Goal: Task Accomplishment & Management: Manage account settings

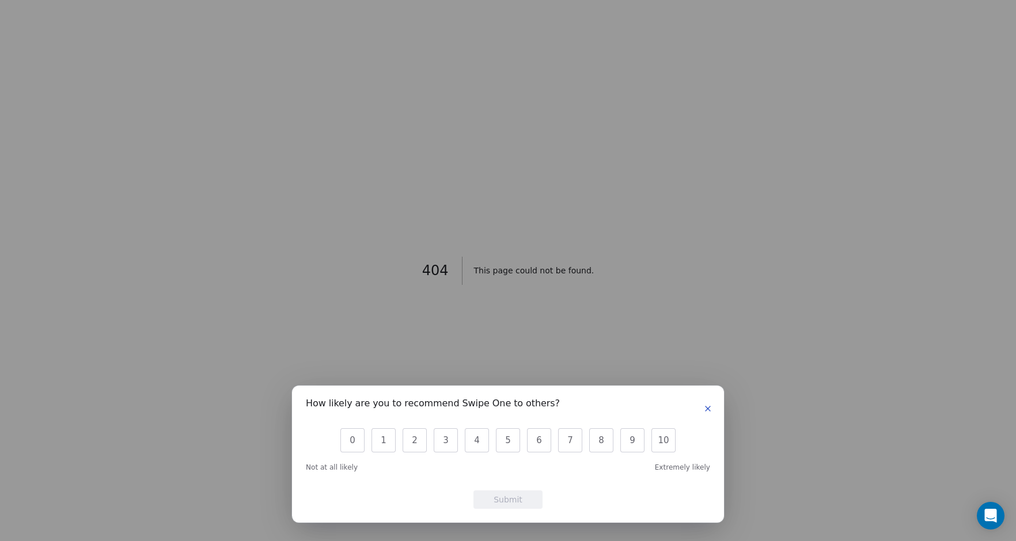
click at [708, 408] on icon "button" at bounding box center [707, 409] width 5 height 5
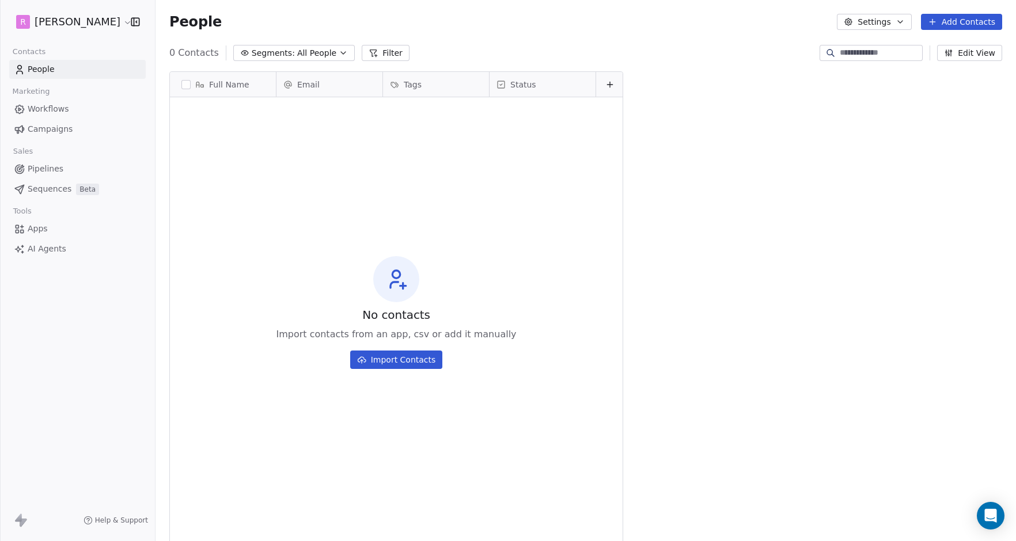
scroll to position [476, 860]
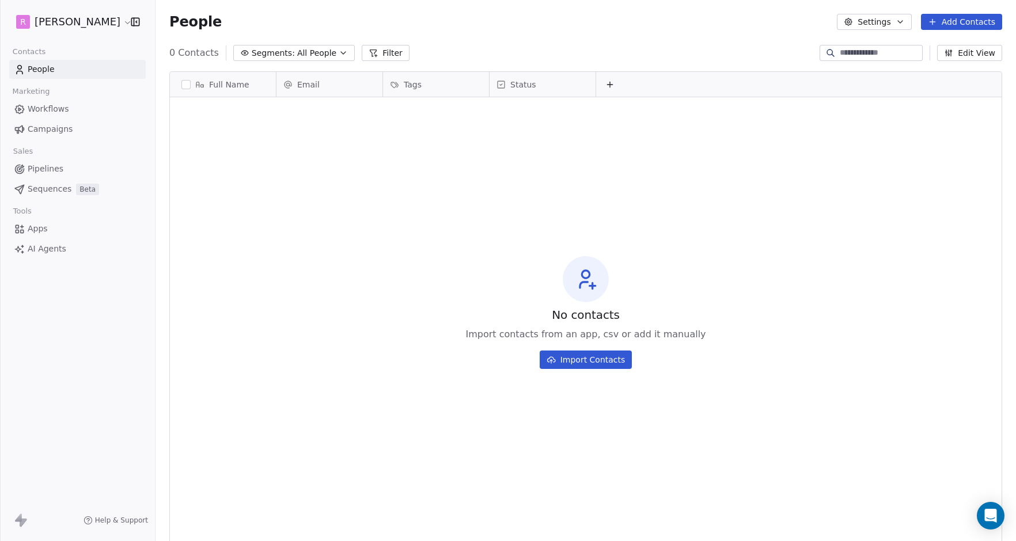
click at [94, 21] on html "R Matt Young Contacts People Marketing Workflows Campaigns Sales Pipelines Sequ…" at bounding box center [508, 270] width 1016 height 541
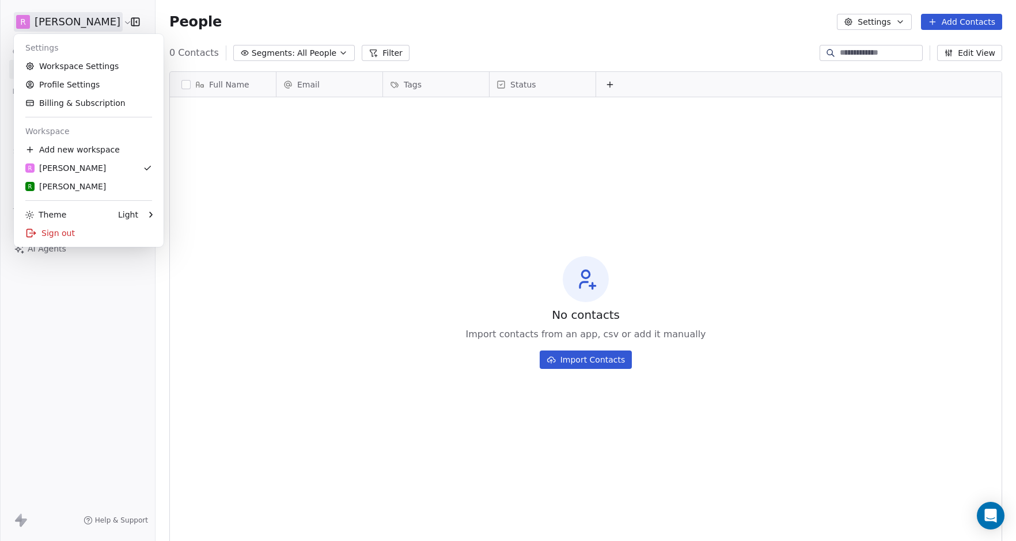
click at [79, 24] on html "R Matt Young Contacts People Marketing Workflows Campaigns Sales Pipelines Sequ…" at bounding box center [508, 270] width 1016 height 541
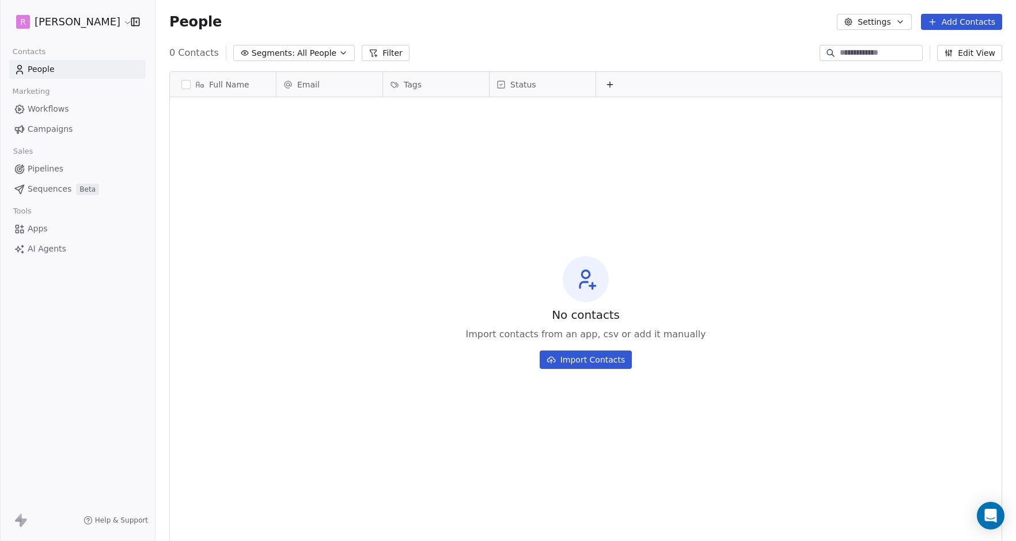
click at [900, 21] on icon "button" at bounding box center [900, 22] width 5 height 2
click at [900, 20] on html "R Matt Young Contacts People Marketing Workflows Campaigns Sales Pipelines Sequ…" at bounding box center [508, 270] width 1016 height 541
click at [56, 109] on span "Workflows" at bounding box center [48, 109] width 41 height 12
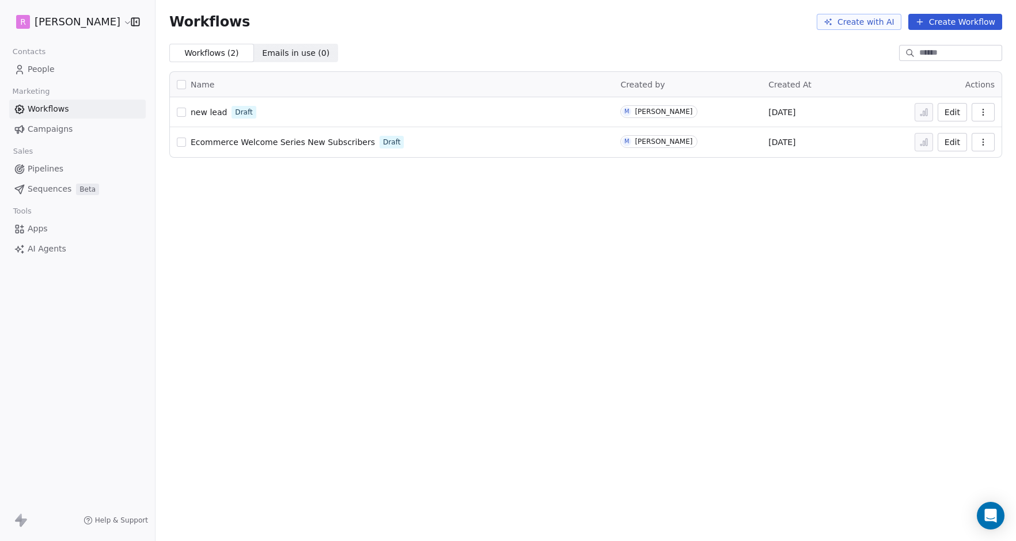
click at [39, 71] on span "People" at bounding box center [41, 69] width 27 height 12
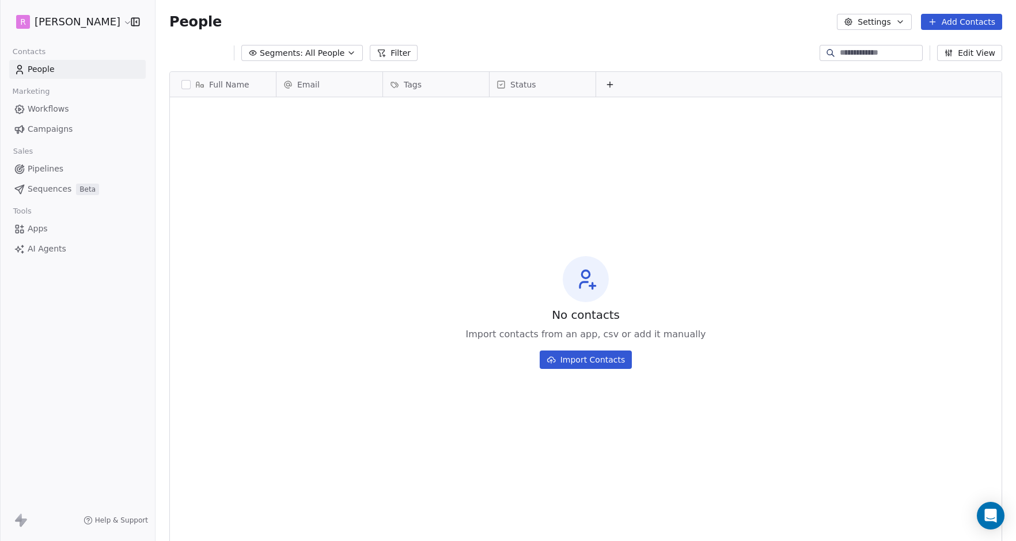
scroll to position [476, 860]
click at [89, 21] on html "R Matt Young Contacts People Marketing Workflows Campaigns Sales Pipelines Sequ…" at bounding box center [508, 270] width 1016 height 541
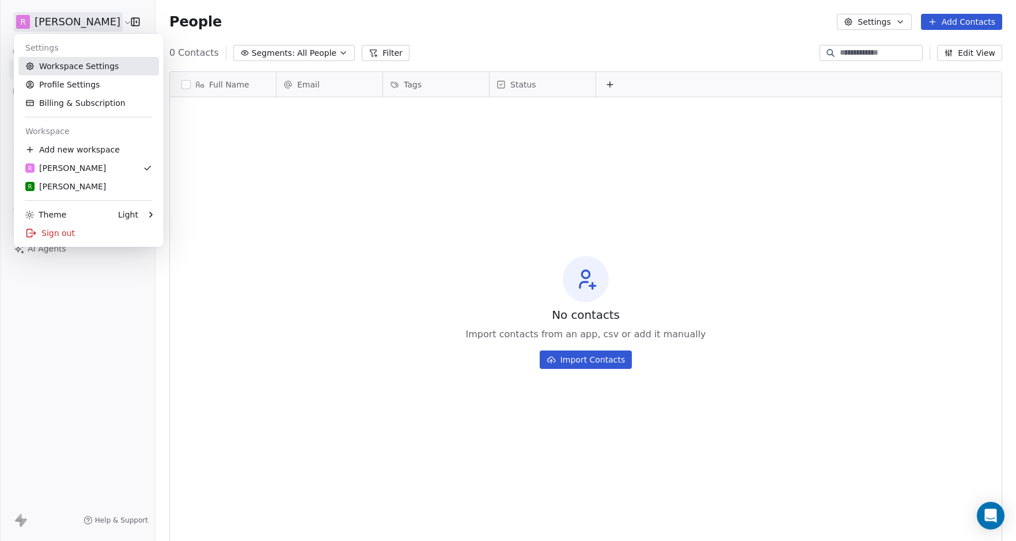
click at [74, 66] on link "Workspace Settings" at bounding box center [88, 66] width 141 height 18
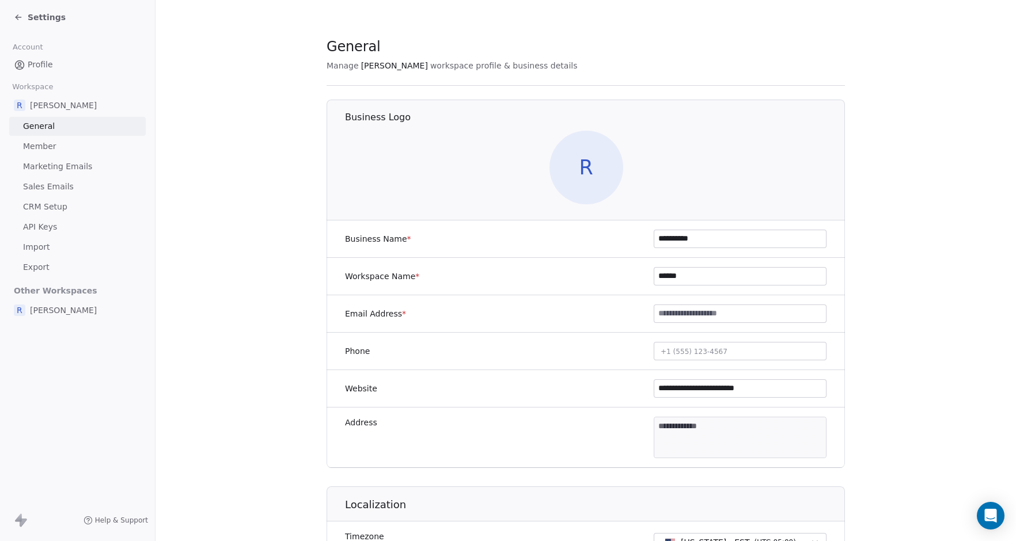
click at [37, 16] on span "Settings" at bounding box center [47, 18] width 38 height 12
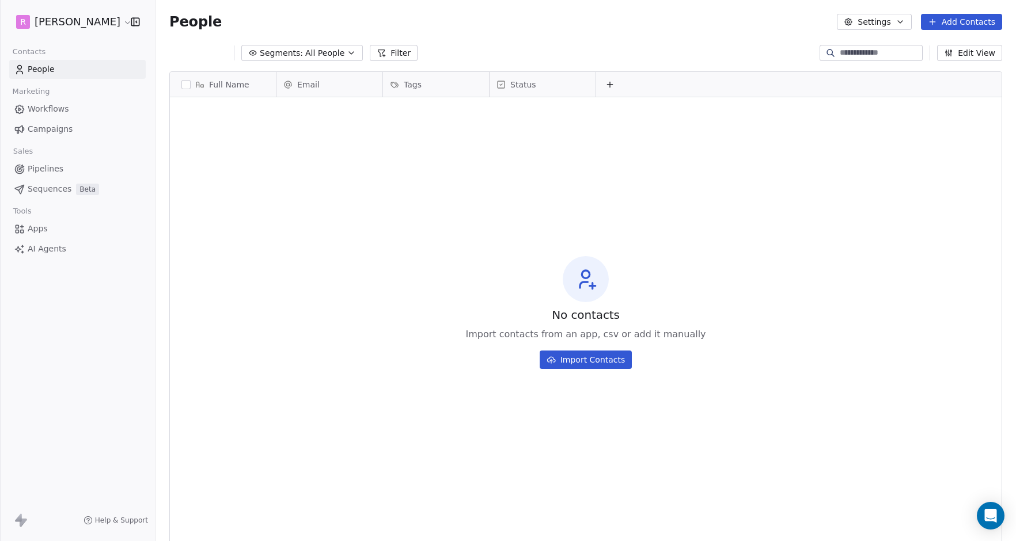
scroll to position [476, 860]
click at [40, 68] on span "People" at bounding box center [41, 69] width 27 height 12
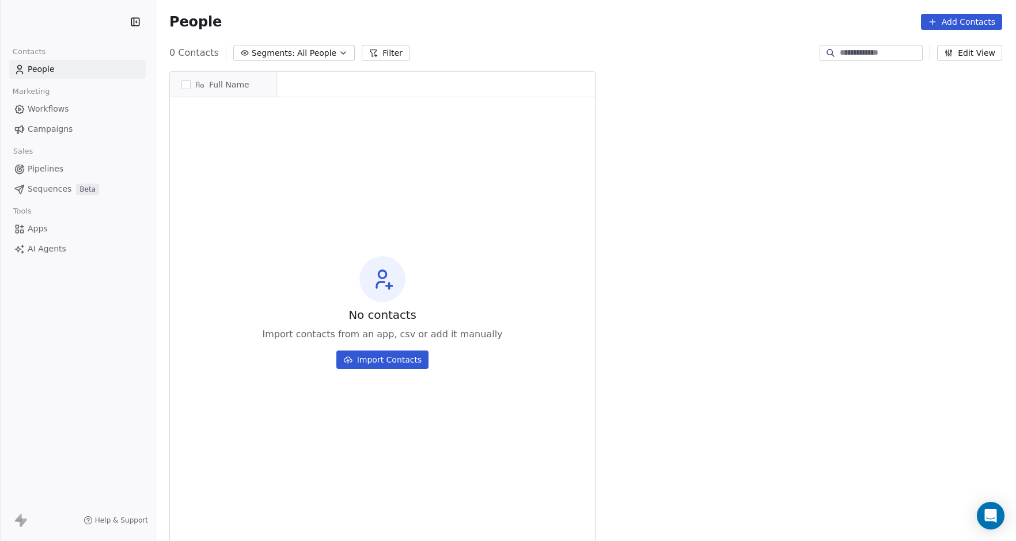
scroll to position [476, 860]
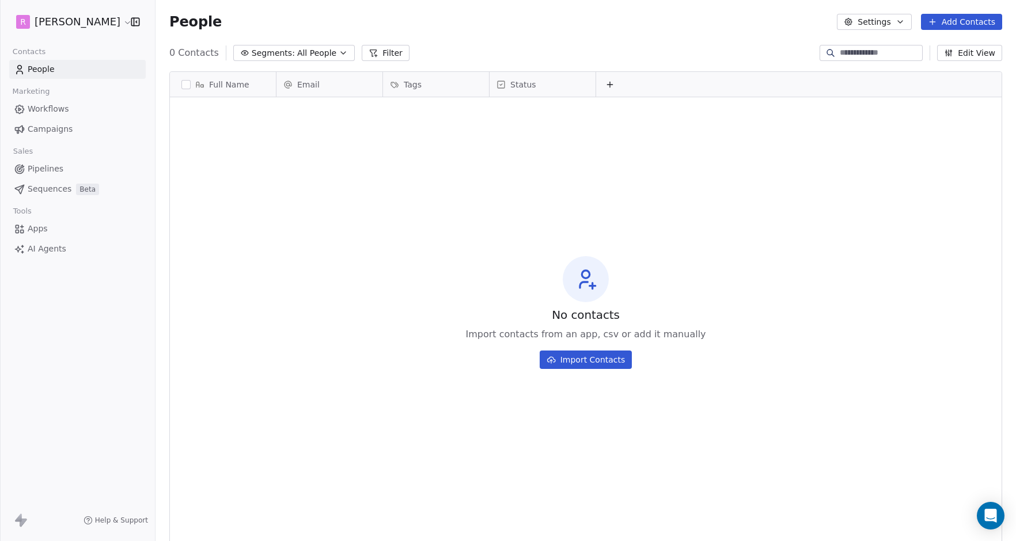
click at [341, 53] on icon "button" at bounding box center [343, 53] width 5 height 2
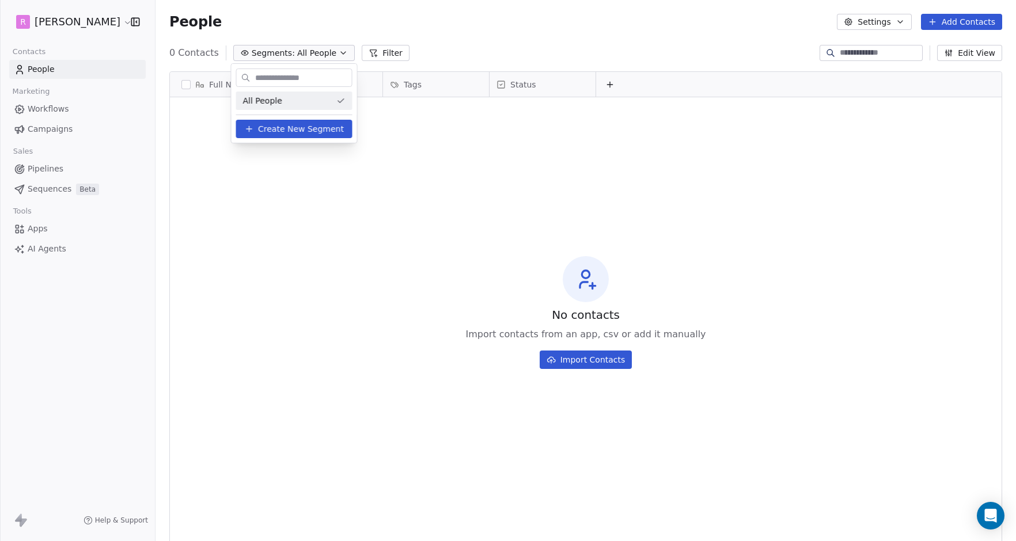
click at [337, 53] on html "R [PERSON_NAME] Contacts People Marketing Workflows Campaigns Sales Pipelines S…" at bounding box center [508, 270] width 1016 height 541
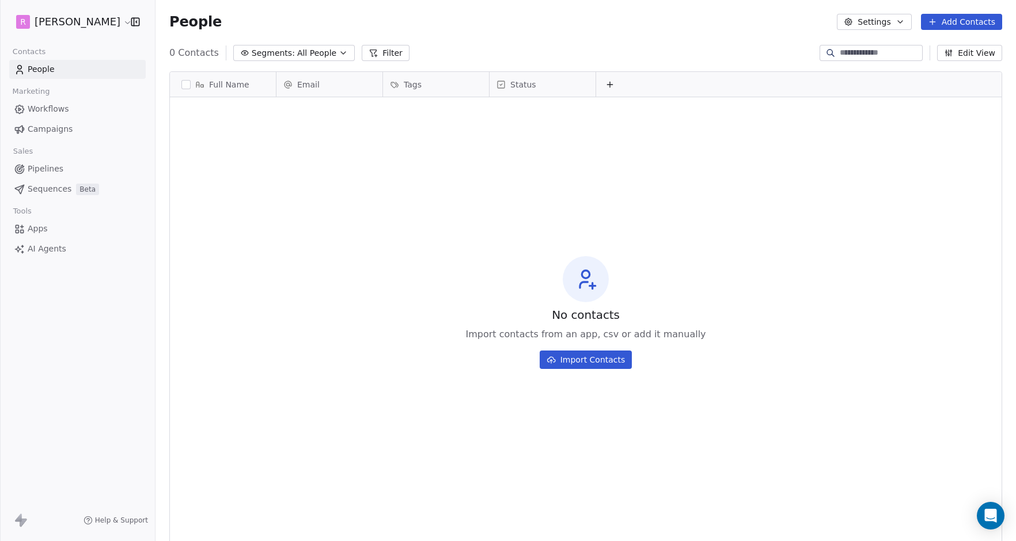
click at [54, 110] on span "Workflows" at bounding box center [48, 109] width 41 height 12
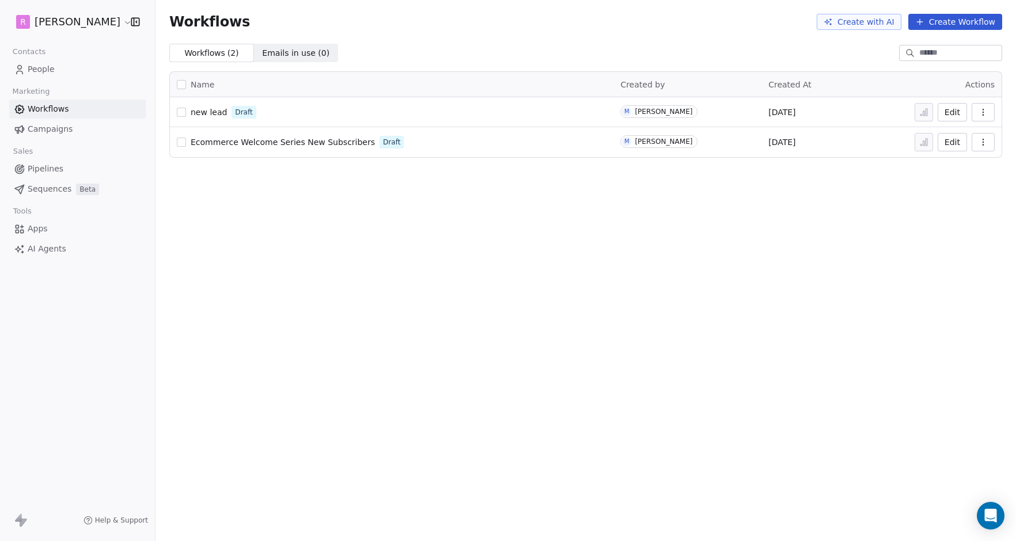
click at [93, 24] on html "R [PERSON_NAME] Contacts People Marketing Workflows Campaigns Sales Pipelines S…" at bounding box center [508, 270] width 1016 height 541
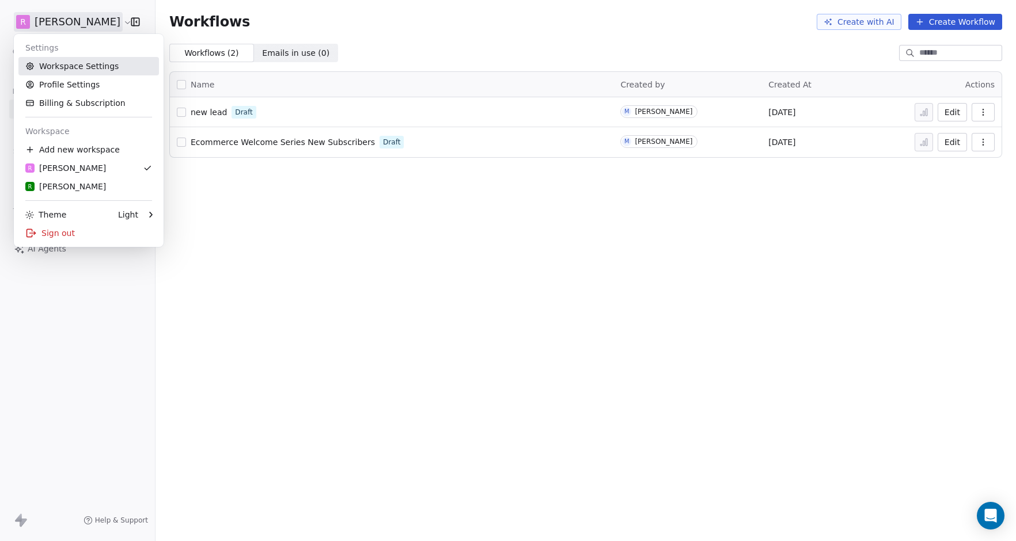
click at [84, 71] on link "Workspace Settings" at bounding box center [88, 66] width 141 height 18
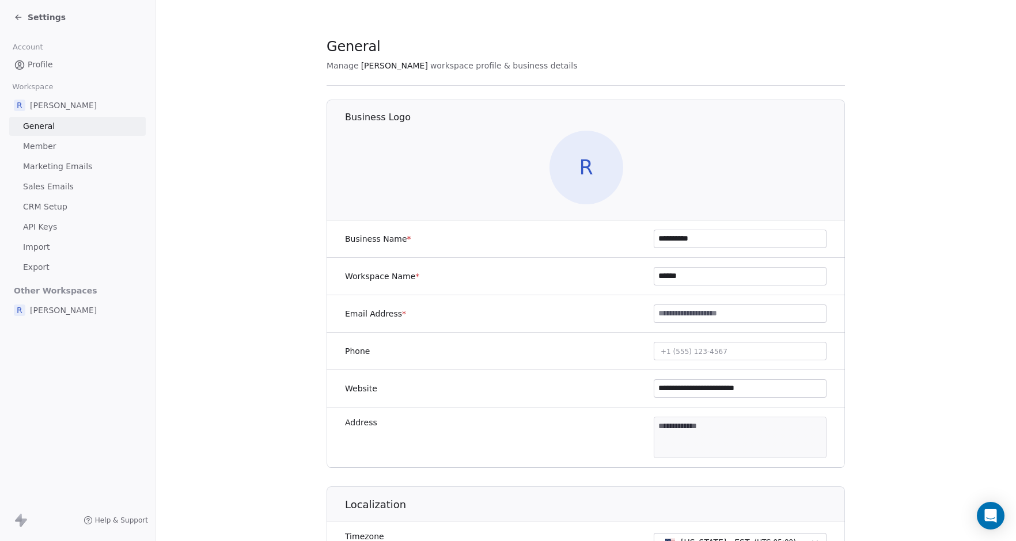
click at [679, 314] on input at bounding box center [740, 313] width 172 height 17
paste input "**********"
type input "**********"
click at [875, 306] on section "**********" at bounding box center [585, 494] width 860 height 988
click at [73, 167] on span "Marketing Emails" at bounding box center [57, 167] width 69 height 12
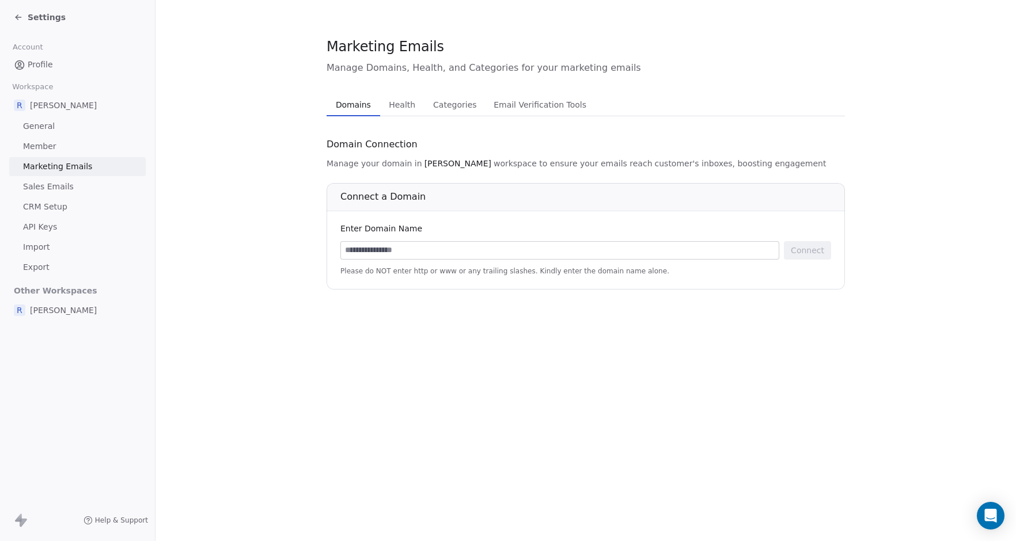
click at [388, 252] on input at bounding box center [560, 250] width 438 height 17
click at [401, 252] on input at bounding box center [560, 250] width 438 height 17
paste input "**********"
type input "**********"
click at [800, 251] on button "Connect" at bounding box center [807, 250] width 47 height 18
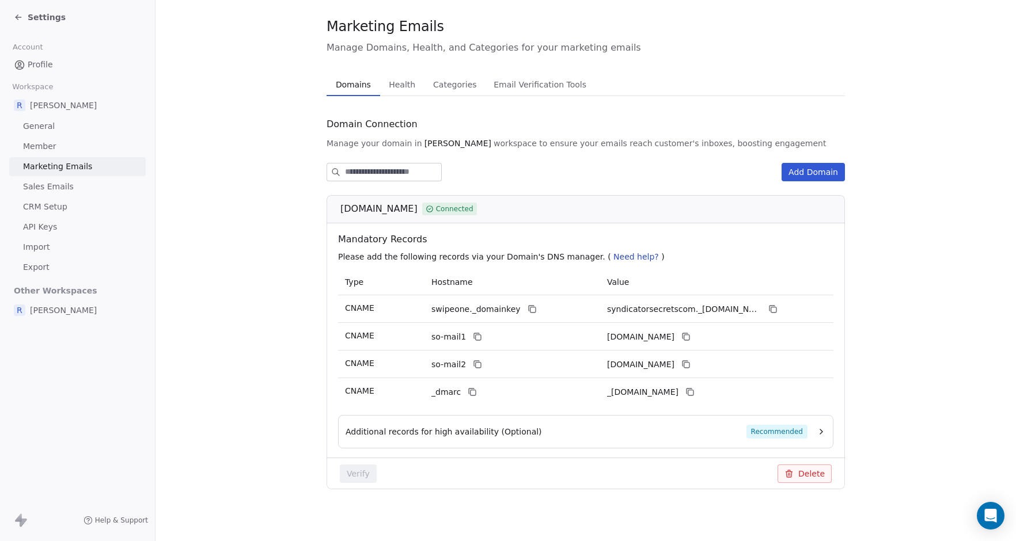
scroll to position [24, 0]
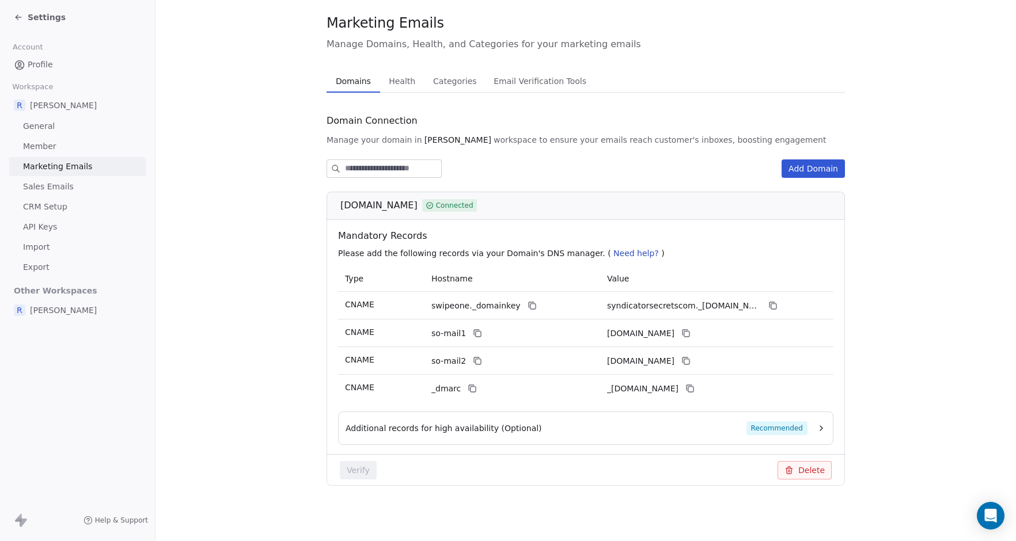
click at [821, 428] on icon "button" at bounding box center [821, 428] width 2 height 5
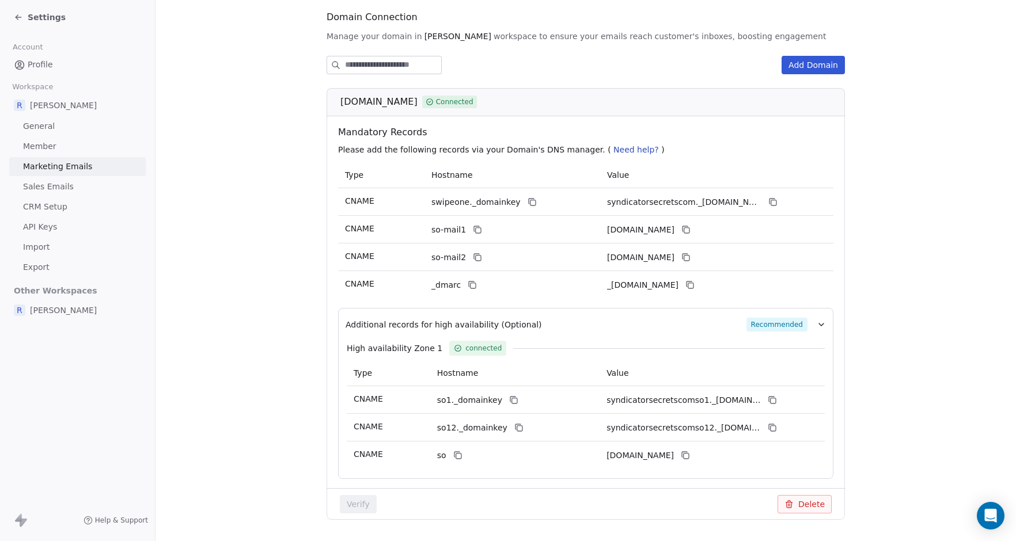
scroll to position [123, 0]
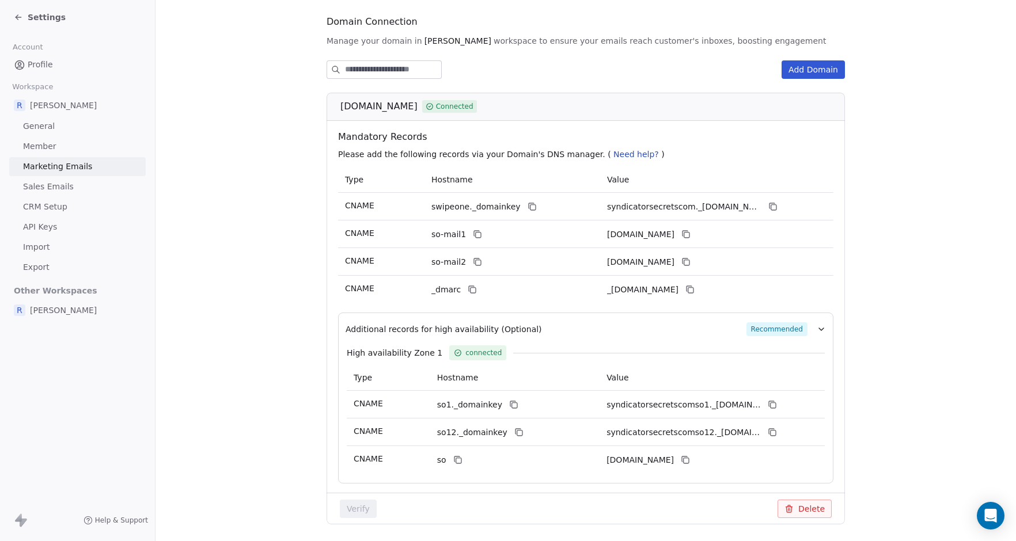
click at [809, 67] on button "Add Domain" at bounding box center [812, 69] width 63 height 18
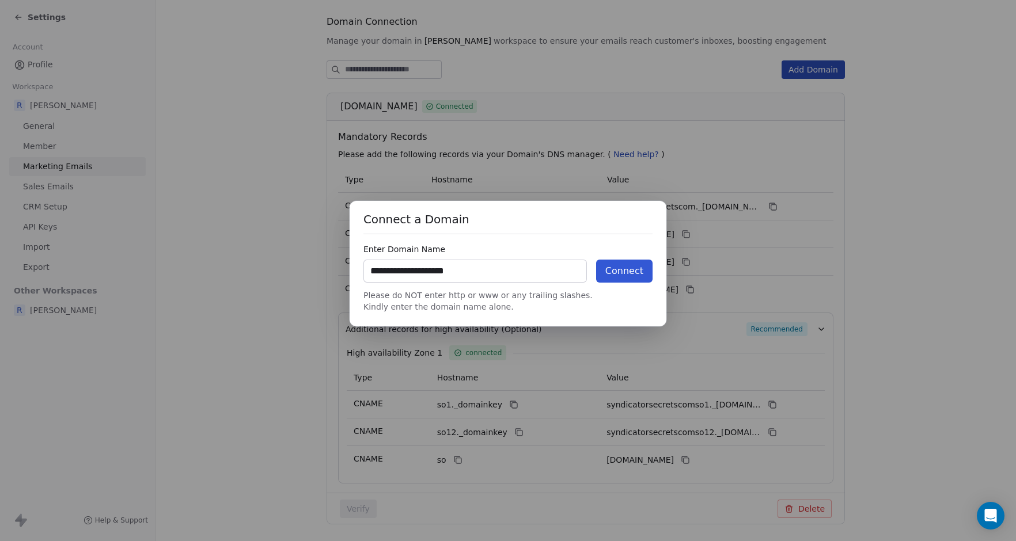
type input "**********"
click at [628, 274] on button "Connect" at bounding box center [624, 271] width 56 height 23
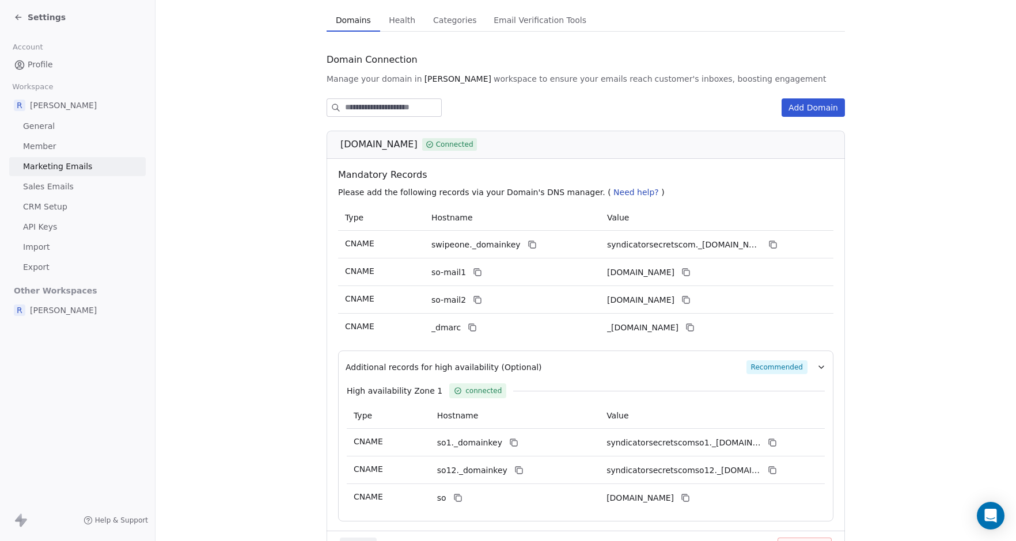
scroll to position [0, 0]
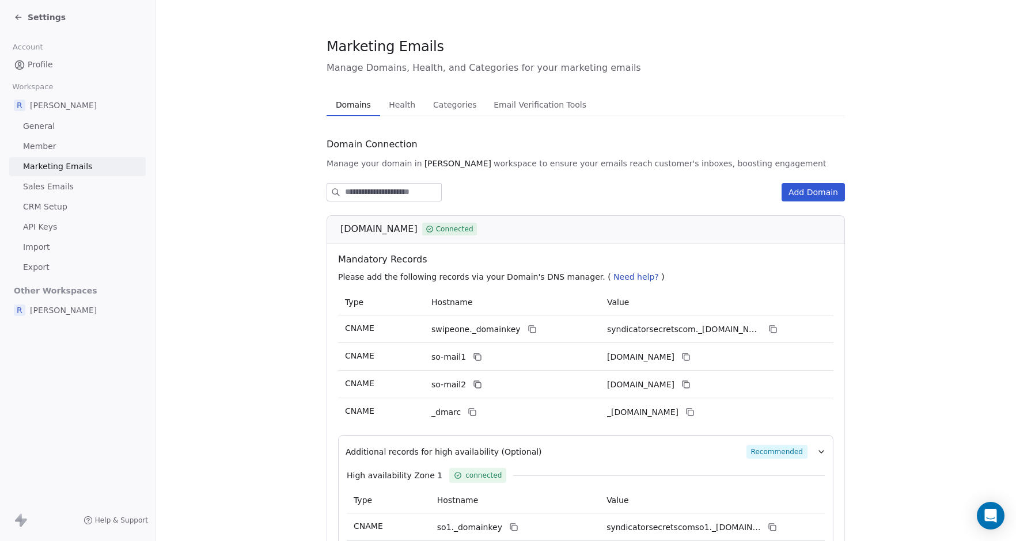
click at [52, 128] on span "General" at bounding box center [39, 126] width 32 height 12
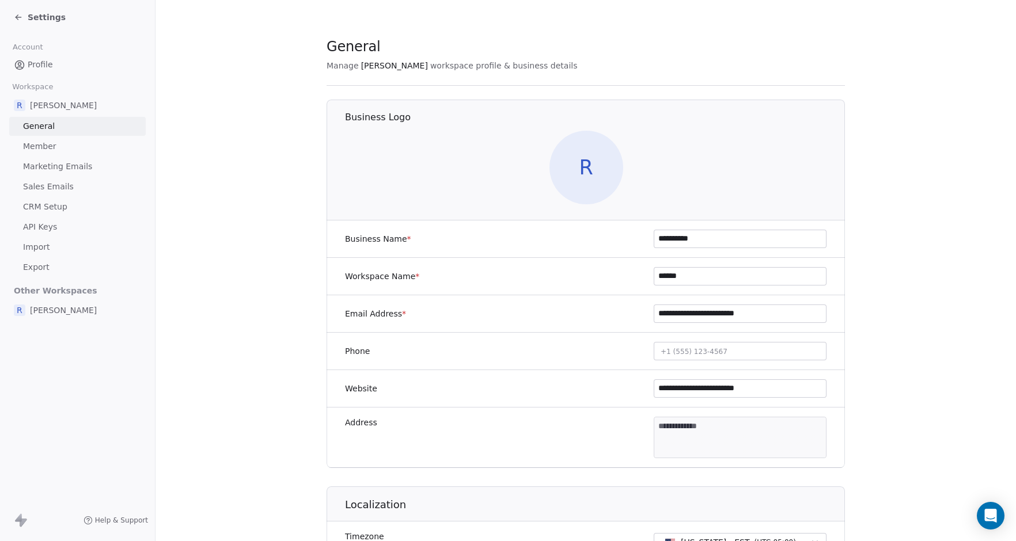
click at [71, 166] on span "Marketing Emails" at bounding box center [57, 167] width 69 height 12
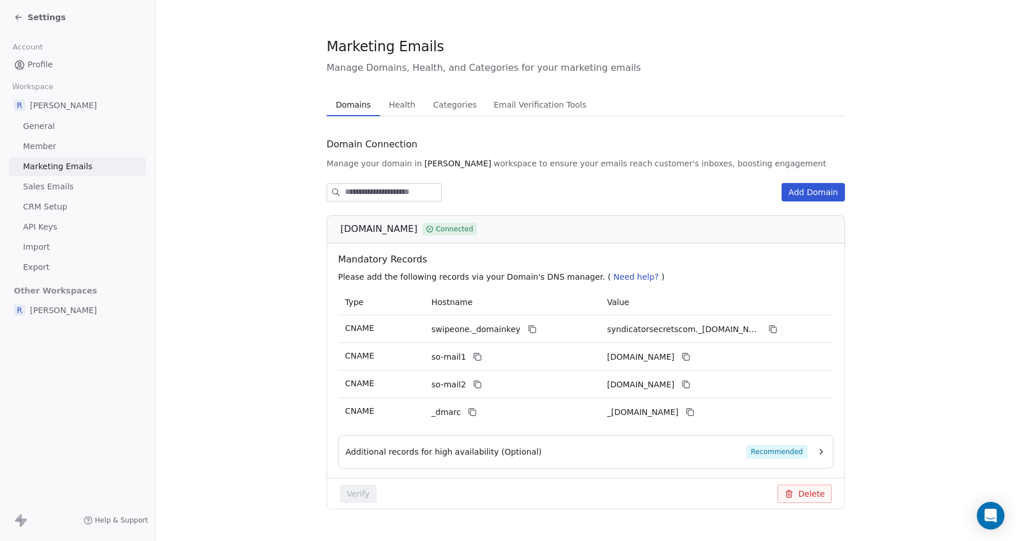
click at [43, 17] on span "Settings" at bounding box center [47, 18] width 38 height 12
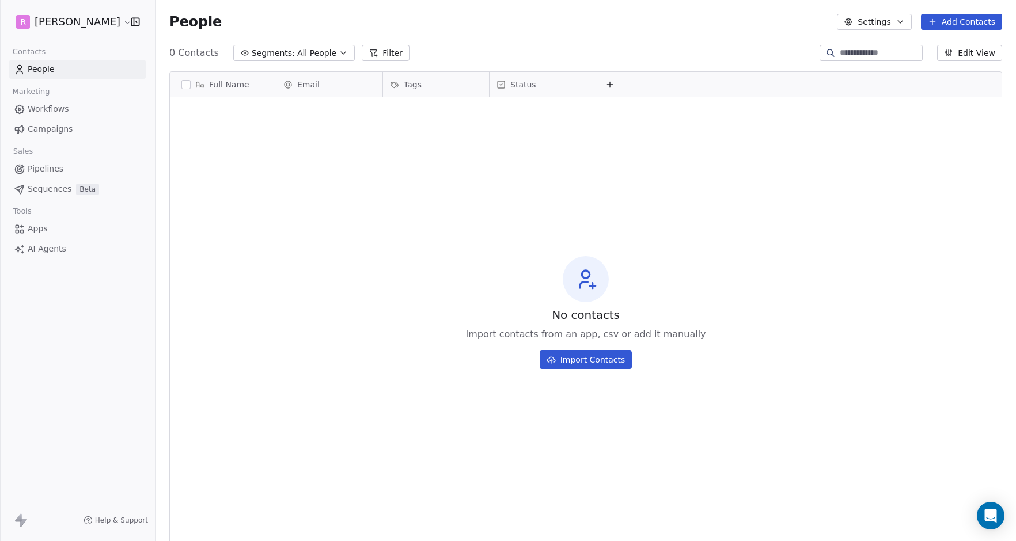
scroll to position [476, 860]
click at [878, 55] on input at bounding box center [880, 53] width 81 height 12
type input "**********"
click at [901, 19] on icon "button" at bounding box center [900, 21] width 9 height 9
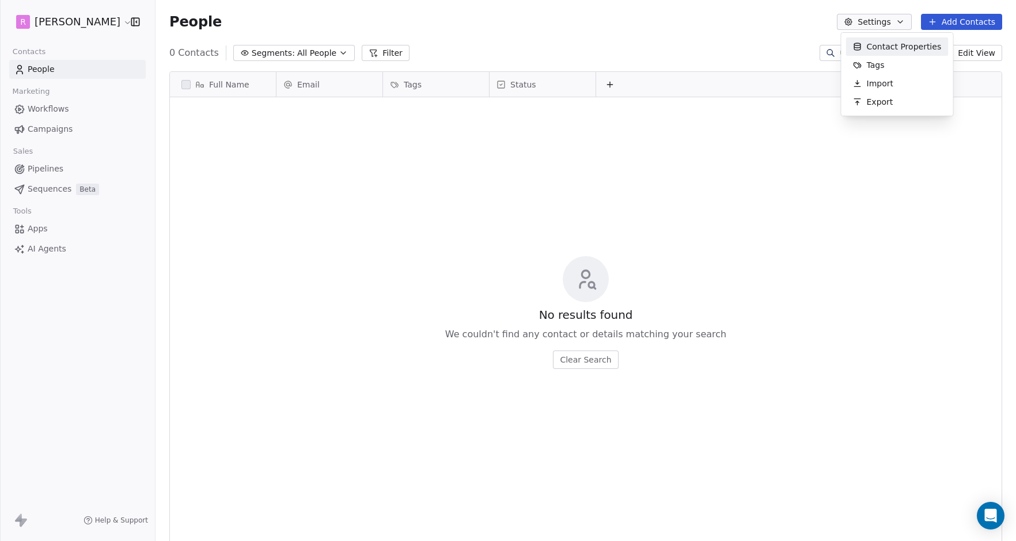
click at [882, 24] on html "**********" at bounding box center [508, 270] width 1016 height 541
click at [58, 69] on link "People" at bounding box center [77, 69] width 136 height 19
click at [898, 19] on icon "button" at bounding box center [900, 21] width 9 height 9
click at [882, 47] on span "Contact Properties" at bounding box center [904, 47] width 75 height 12
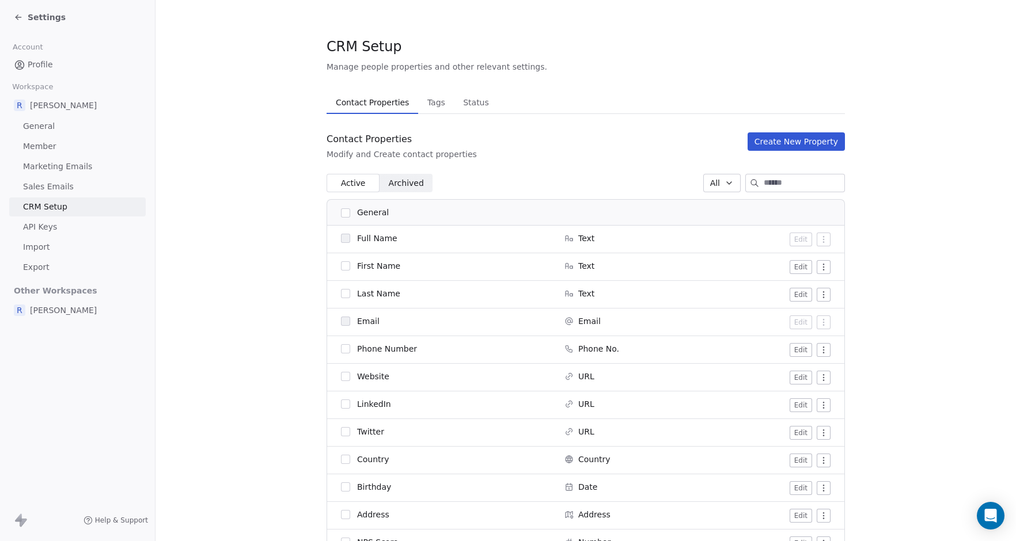
click at [48, 312] on span "[PERSON_NAME]" at bounding box center [63, 311] width 67 height 12
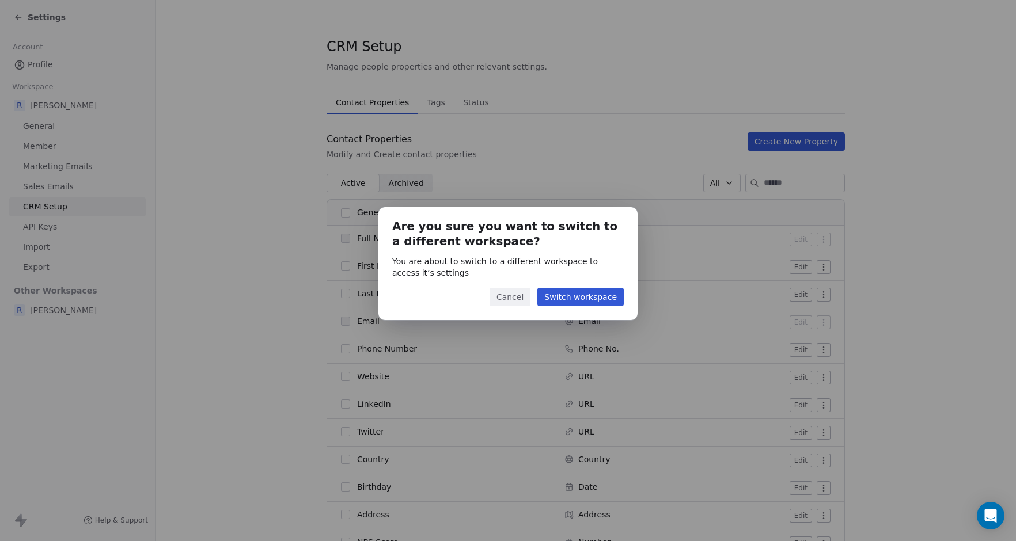
click at [511, 298] on button "Cancel" at bounding box center [510, 297] width 41 height 18
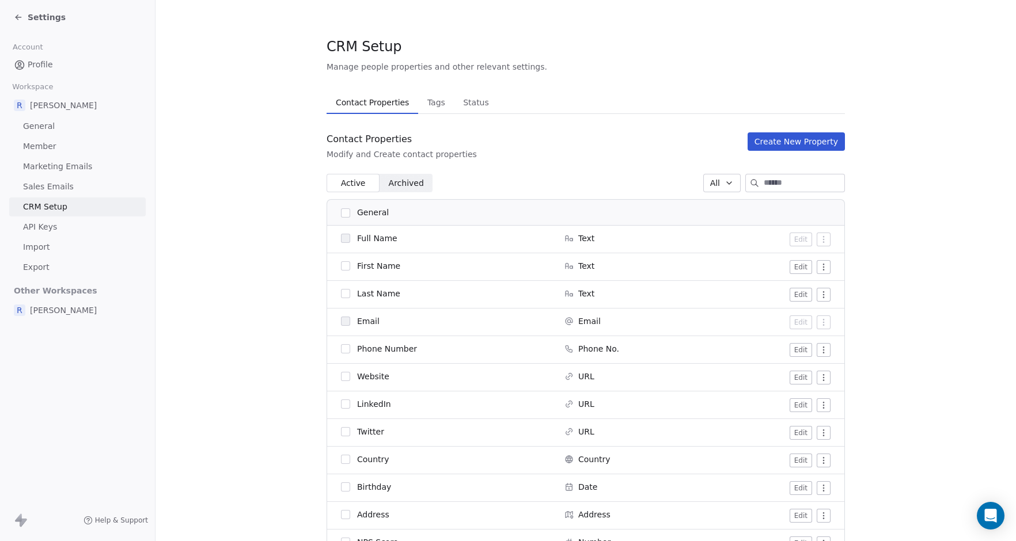
click at [48, 167] on span "Marketing Emails" at bounding box center [57, 167] width 69 height 12
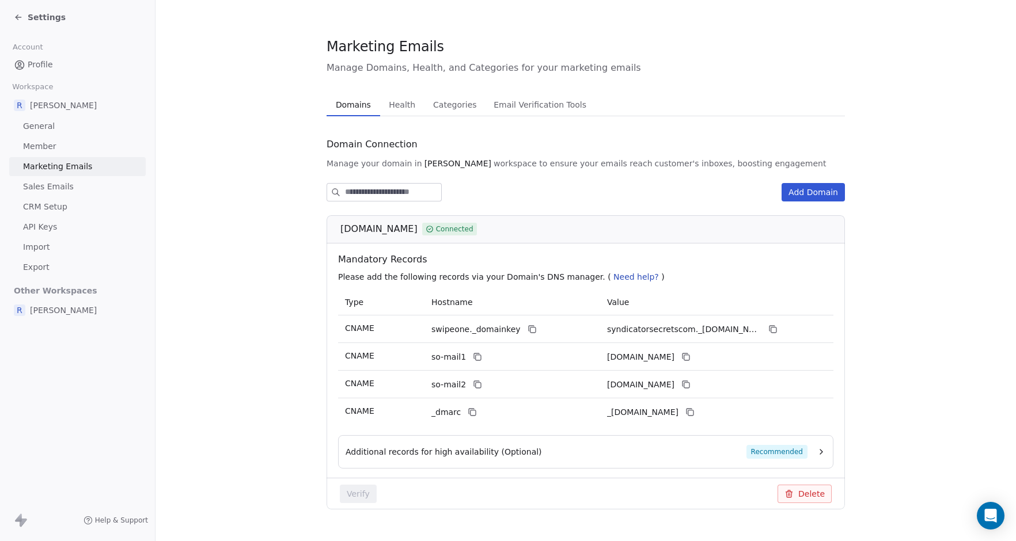
scroll to position [24, 0]
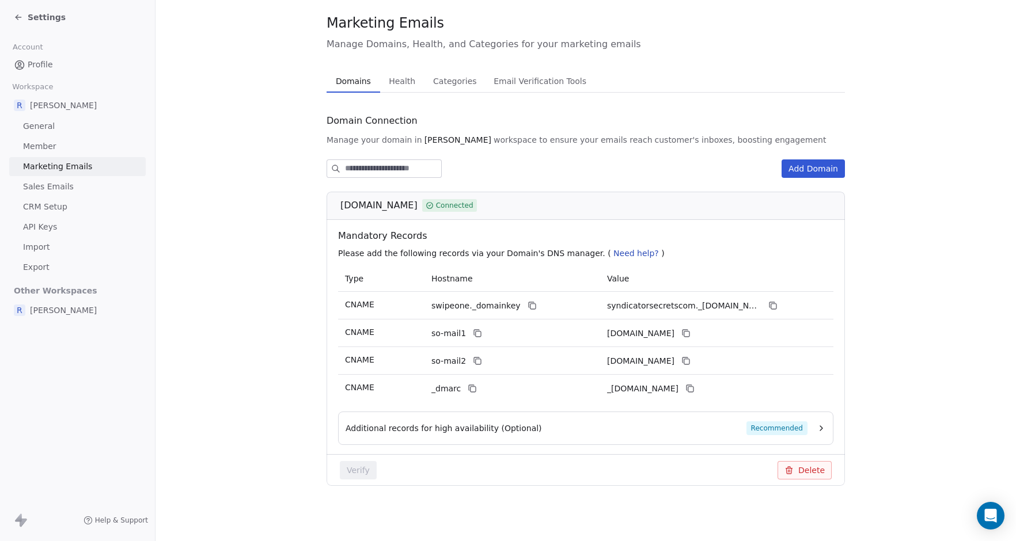
click at [39, 17] on span "Settings" at bounding box center [47, 18] width 38 height 12
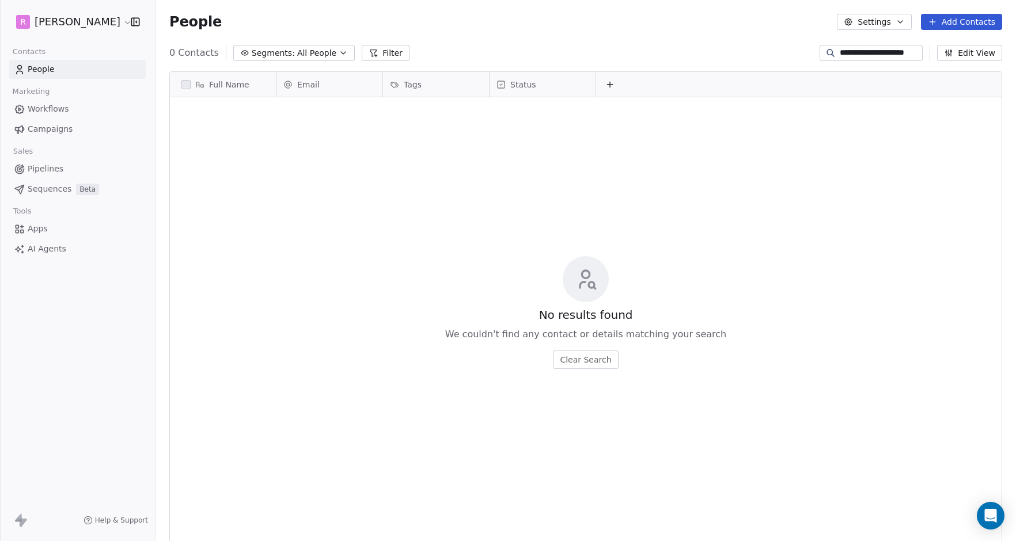
scroll to position [476, 860]
click at [901, 22] on icon "button" at bounding box center [900, 22] width 5 height 2
click at [901, 22] on html "**********" at bounding box center [508, 270] width 1016 height 541
click at [882, 50] on input "**********" at bounding box center [880, 53] width 81 height 12
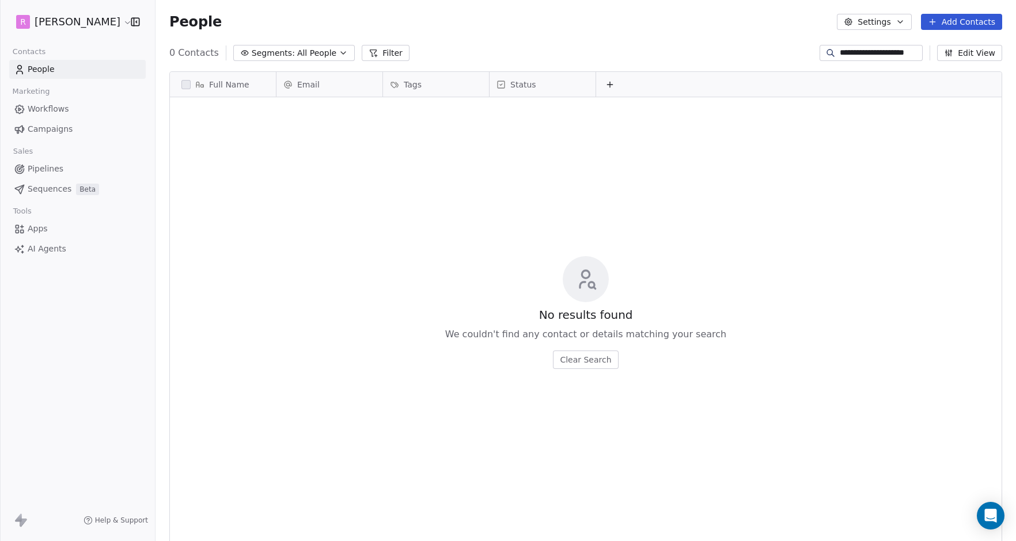
click at [882, 50] on input "**********" at bounding box center [880, 53] width 81 height 12
click at [900, 21] on icon "button" at bounding box center [900, 21] width 9 height 9
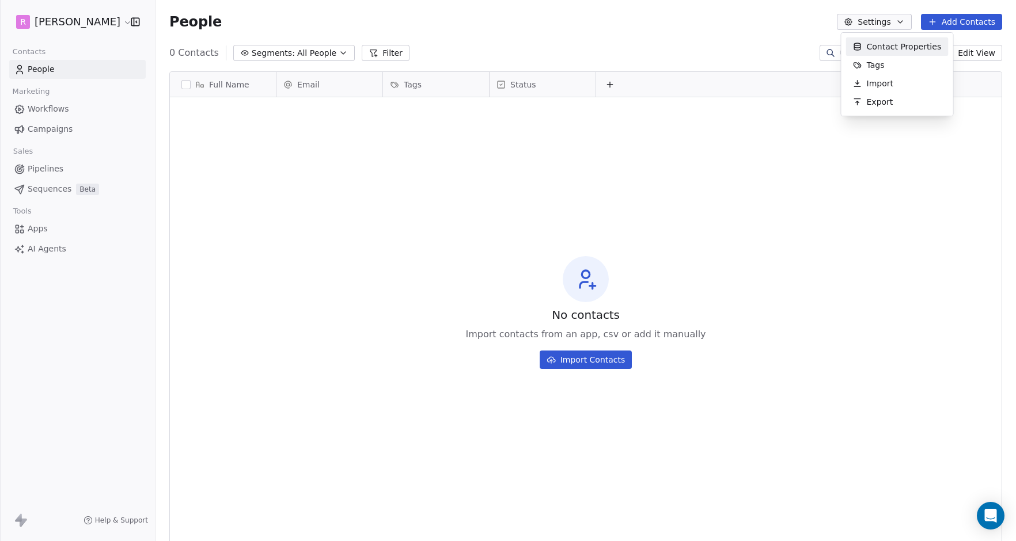
click at [883, 47] on span "Contact Properties" at bounding box center [904, 47] width 75 height 12
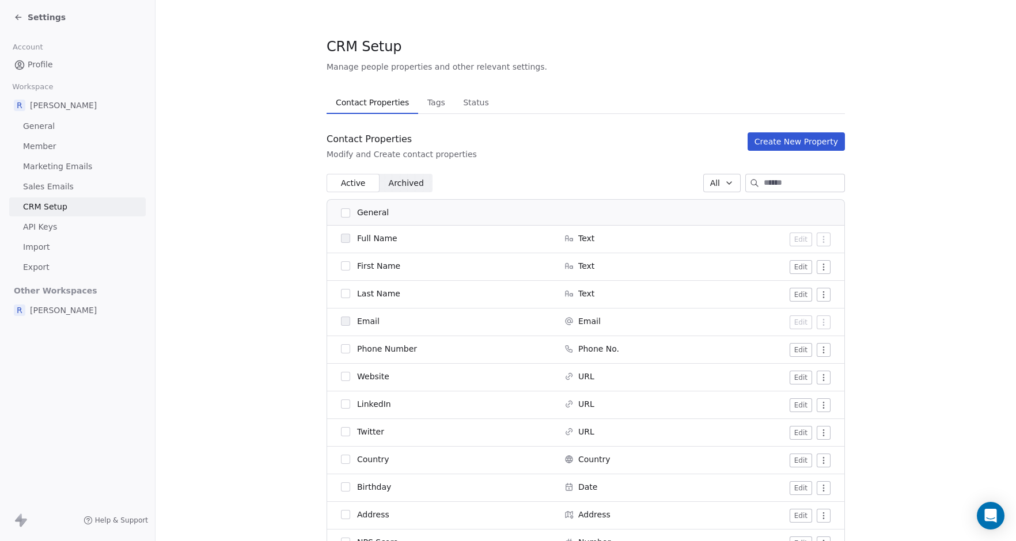
click at [43, 127] on span "General" at bounding box center [39, 126] width 32 height 12
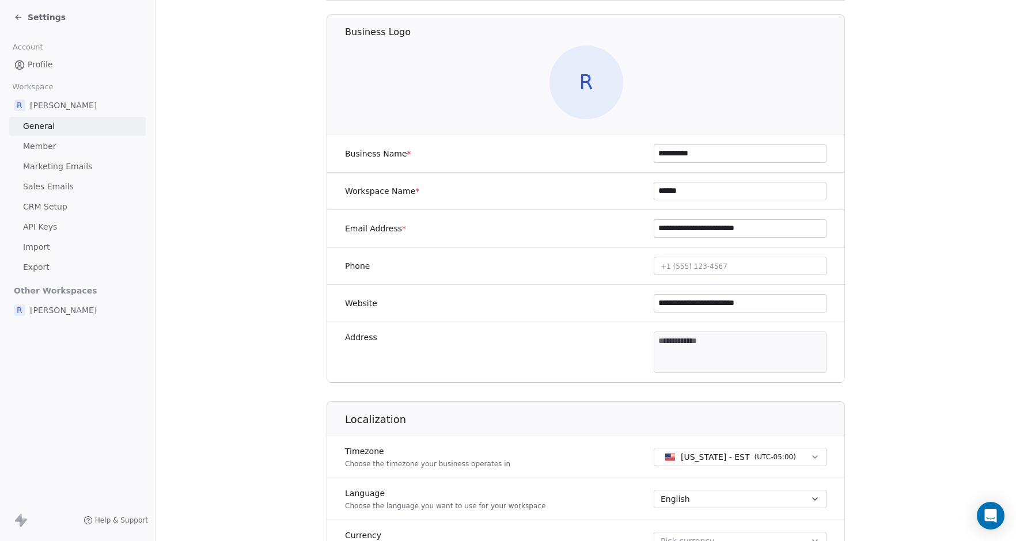
scroll to position [84, 0]
click at [44, 64] on span "Profile" at bounding box center [40, 65] width 25 height 12
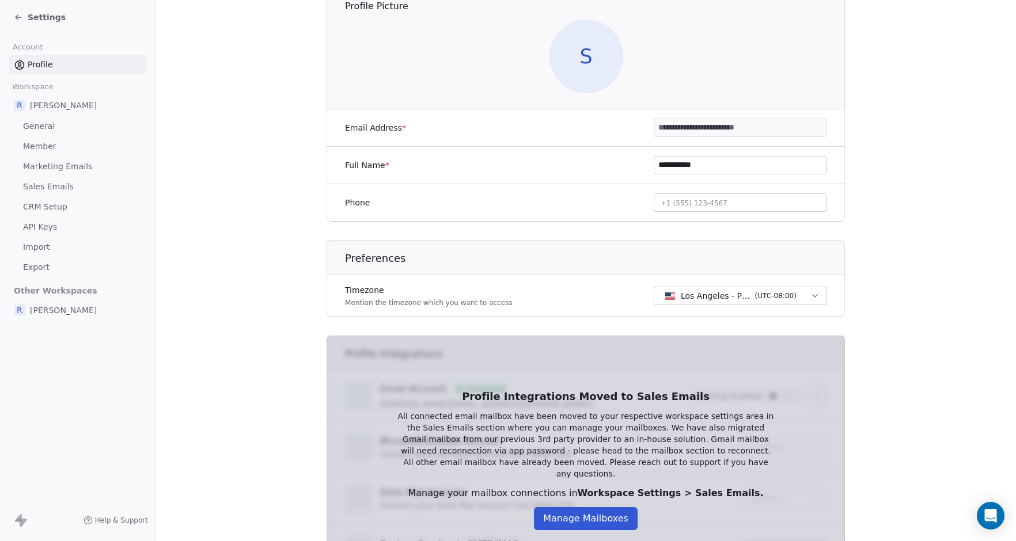
scroll to position [192, 0]
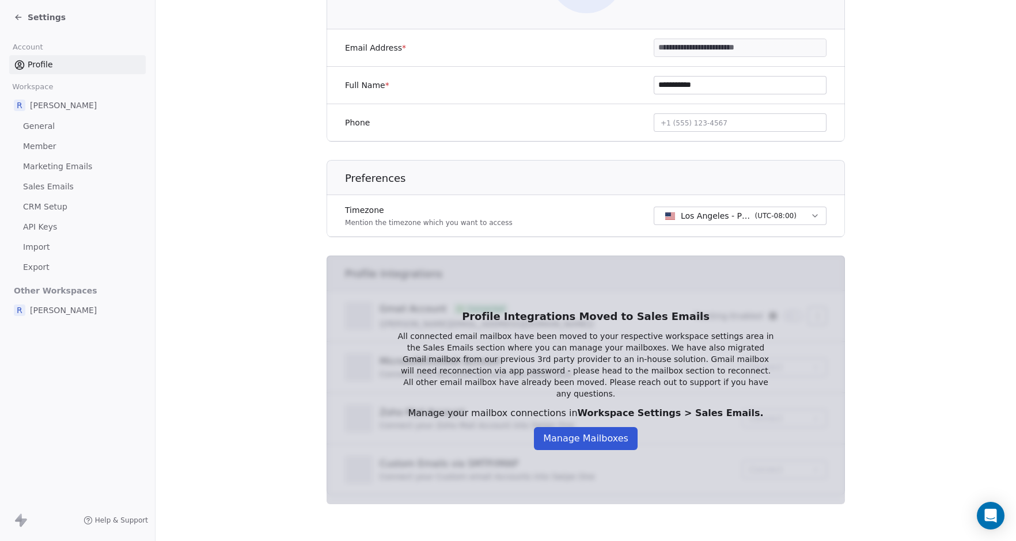
click at [587, 434] on button "Manage Mailboxes" at bounding box center [586, 438] width 104 height 23
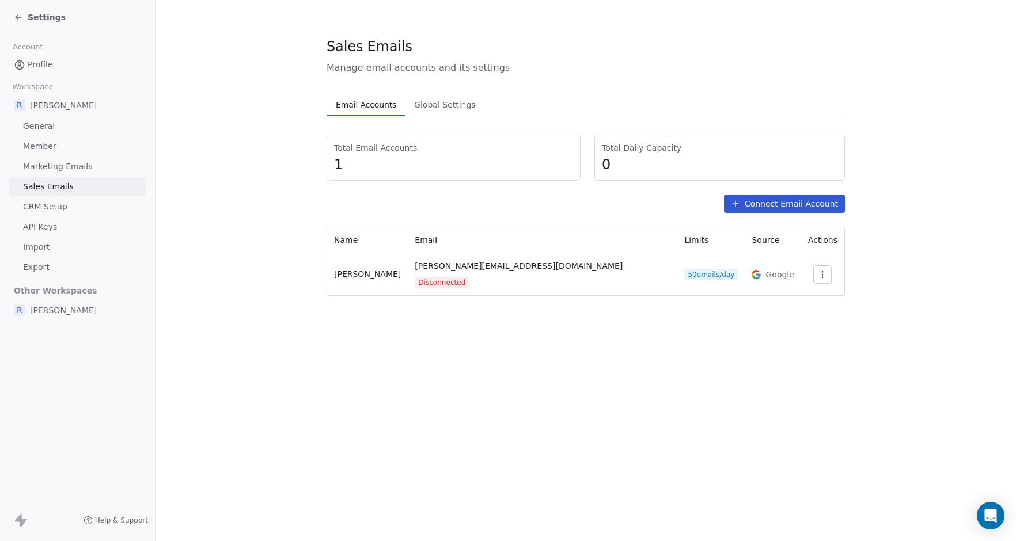
click at [818, 270] on icon "button" at bounding box center [822, 274] width 9 height 9
click at [908, 244] on html "Settings Account Profile Workspace R [PERSON_NAME] M General Member Marketing E…" at bounding box center [508, 270] width 1016 height 541
click at [818, 270] on icon "button" at bounding box center [822, 274] width 9 height 9
click at [799, 297] on span "Reconnect" at bounding box center [796, 296] width 43 height 12
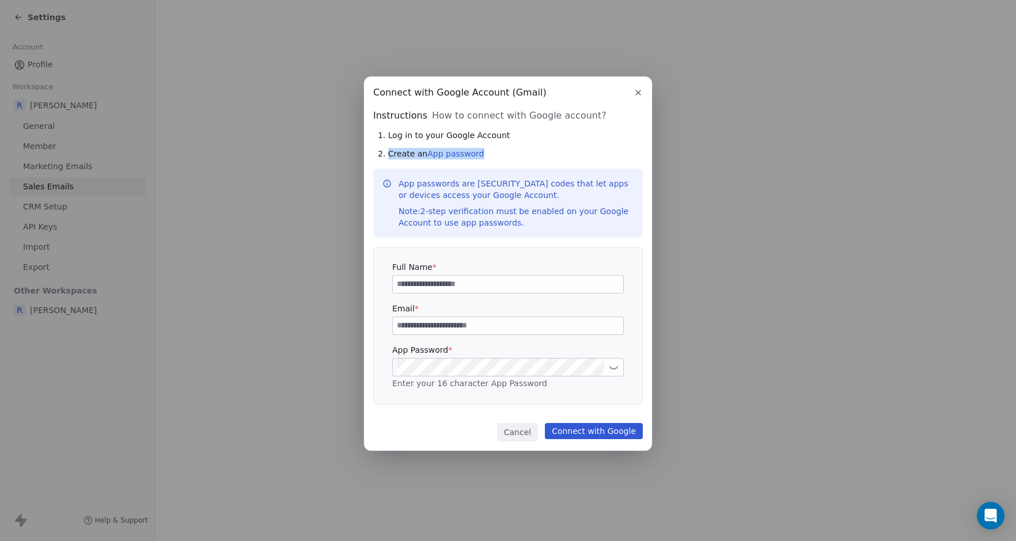
drag, startPoint x: 388, startPoint y: 155, endPoint x: 481, endPoint y: 158, distance: 93.3
click at [481, 158] on div "2. Create an App password" at bounding box center [510, 154] width 265 height 12
copy span "Create an App password"
